Goal: Task Accomplishment & Management: Manage account settings

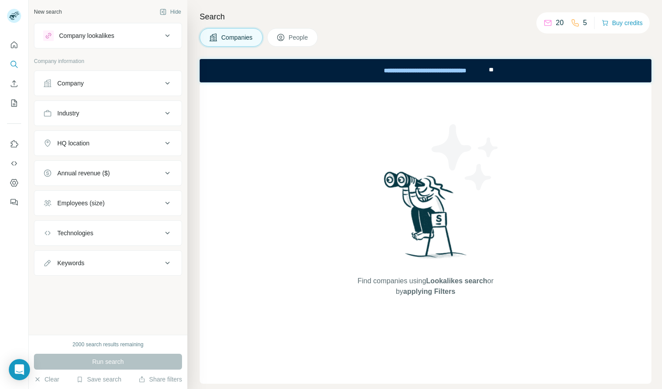
click at [475, 42] on div "Companies People" at bounding box center [426, 37] width 452 height 19
click at [15, 93] on nav at bounding box center [14, 74] width 14 height 74
click at [15, 103] on icon "My lists" at bounding box center [14, 103] width 9 height 9
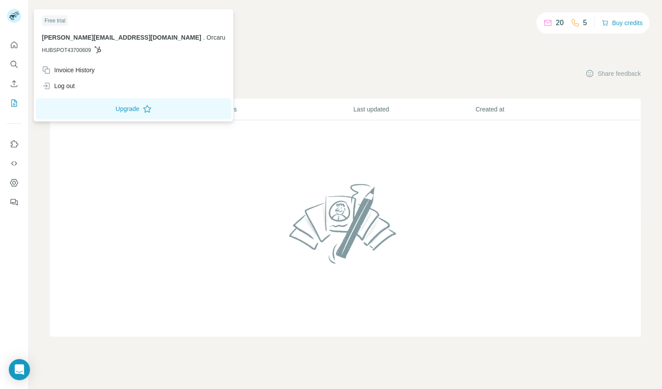
click at [15, 13] on rect at bounding box center [14, 16] width 14 height 14
click at [73, 87] on div "Log out" at bounding box center [58, 86] width 33 height 9
